Goal: Find specific page/section: Find specific page/section

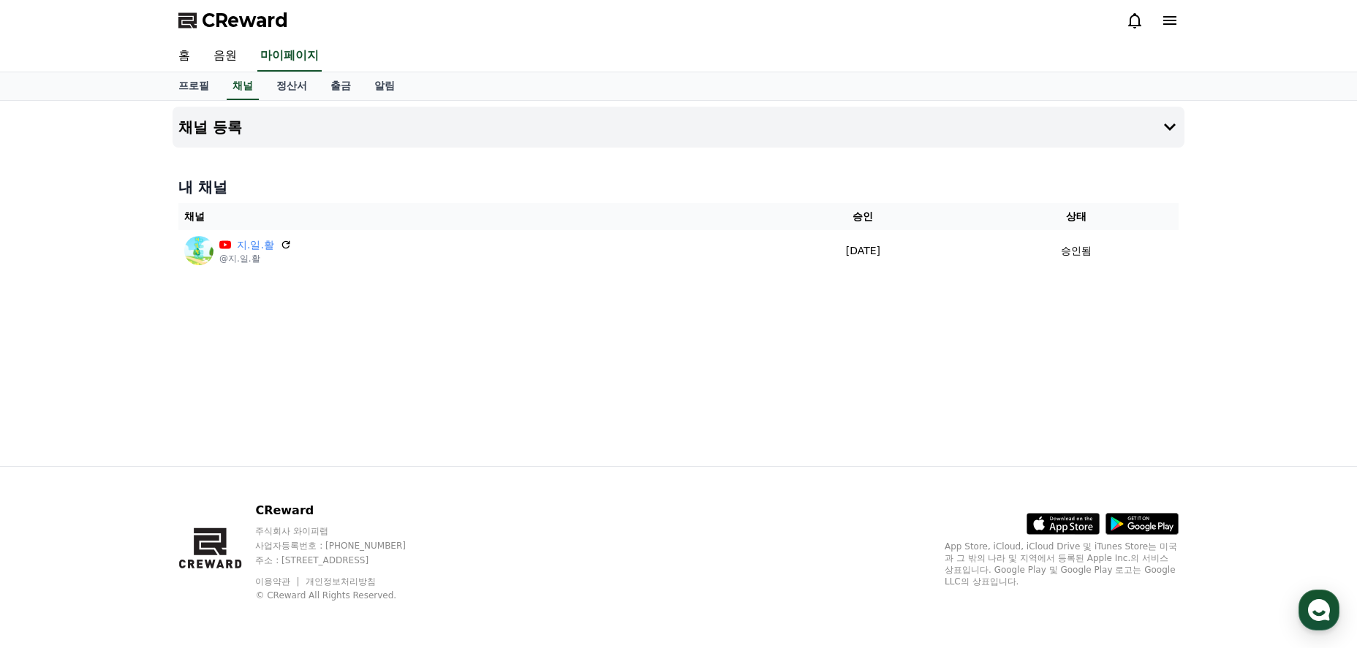
click at [1135, 25] on icon at bounding box center [1134, 20] width 13 height 15
click at [1172, 22] on icon at bounding box center [1170, 21] width 18 height 18
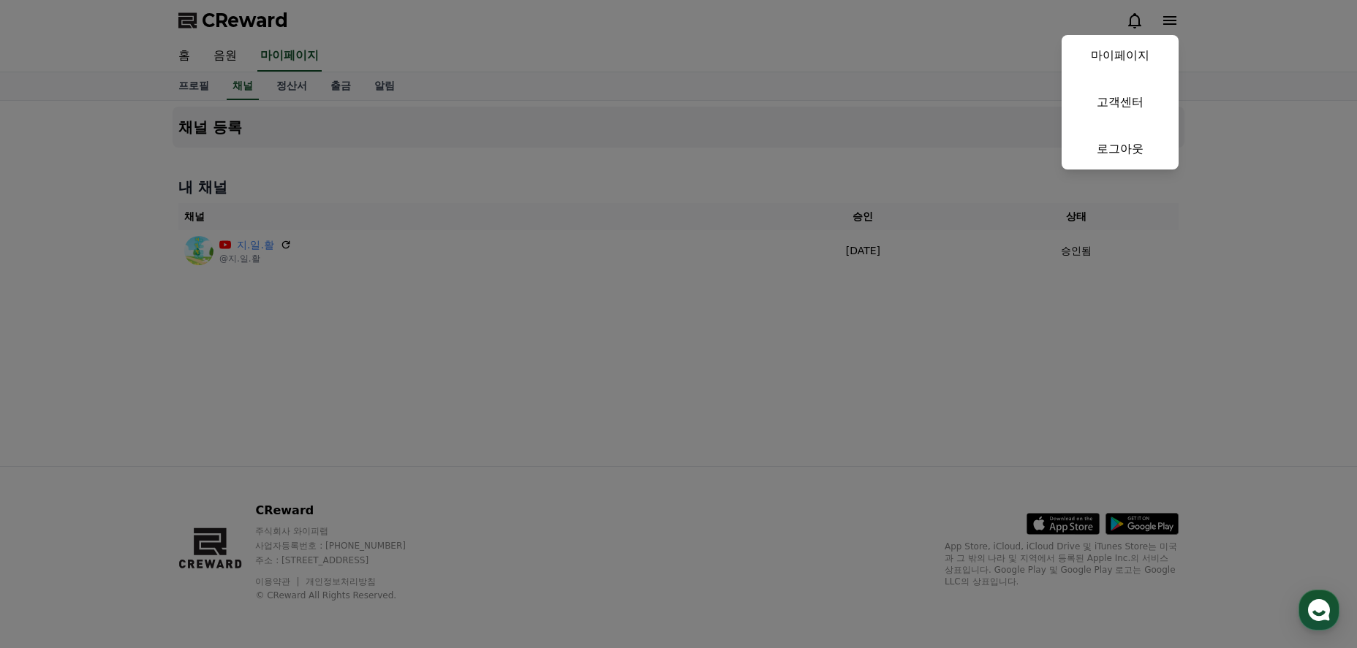
click at [1251, 31] on button "close" at bounding box center [678, 324] width 1357 height 648
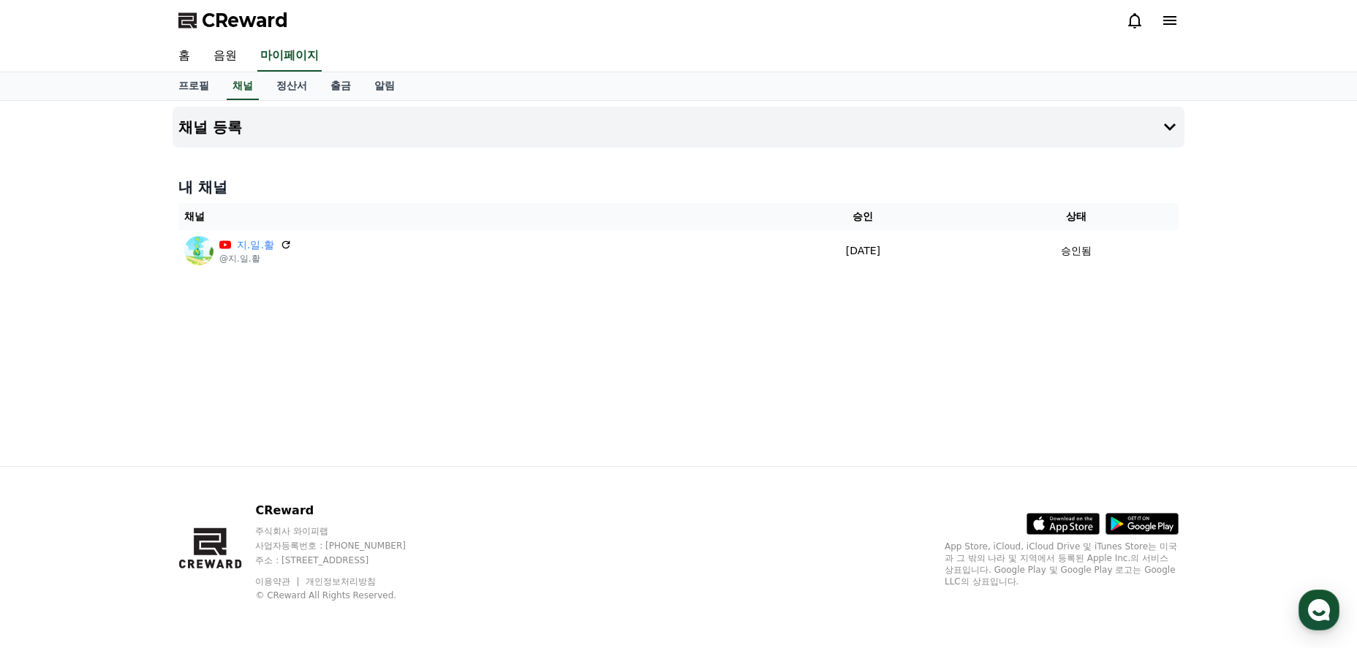
click at [1138, 25] on icon at bounding box center [1134, 20] width 13 height 15
